Goal: Use online tool/utility: Use online tool/utility

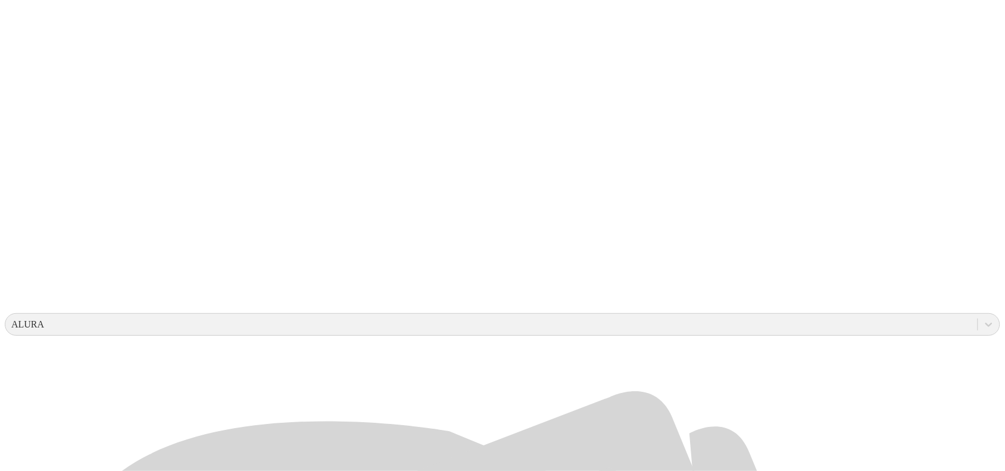
scroll to position [223, 0]
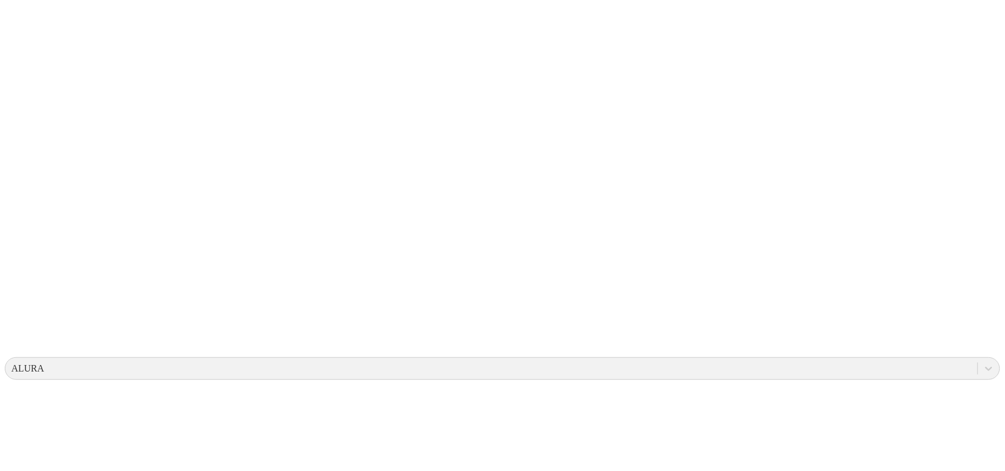
scroll to position [0, 0]
